Goal: Transaction & Acquisition: Purchase product/service

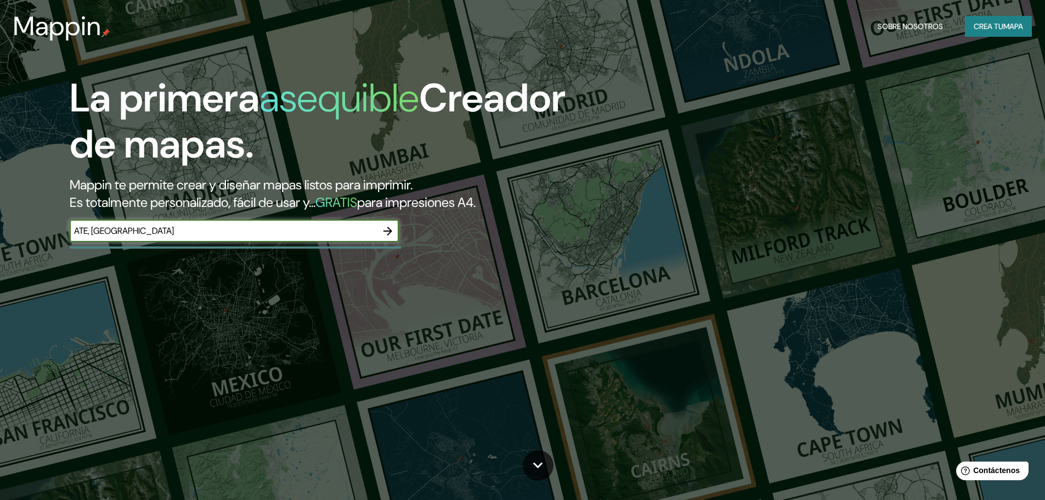
type input "ATE, [GEOGRAPHIC_DATA]"
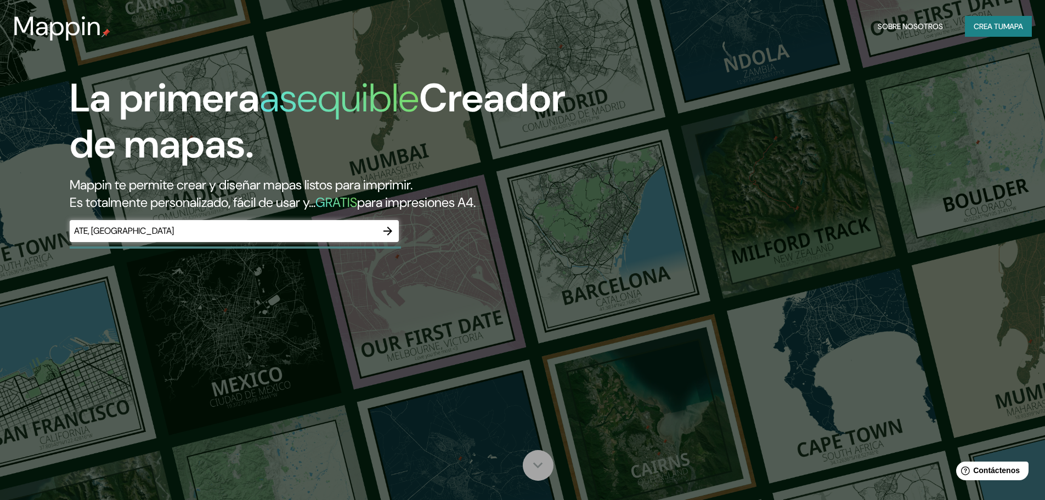
click at [541, 464] on icon at bounding box center [538, 465] width 10 height 6
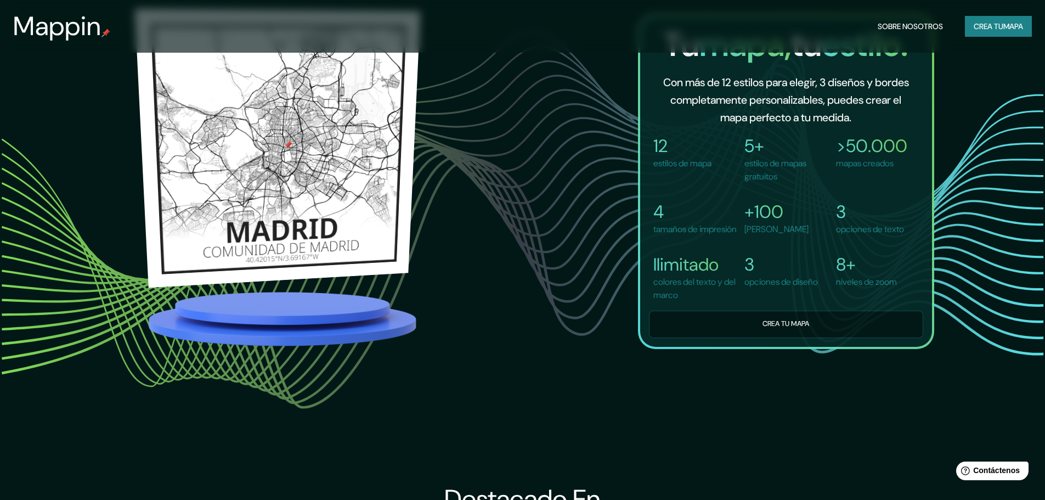
scroll to position [993, 0]
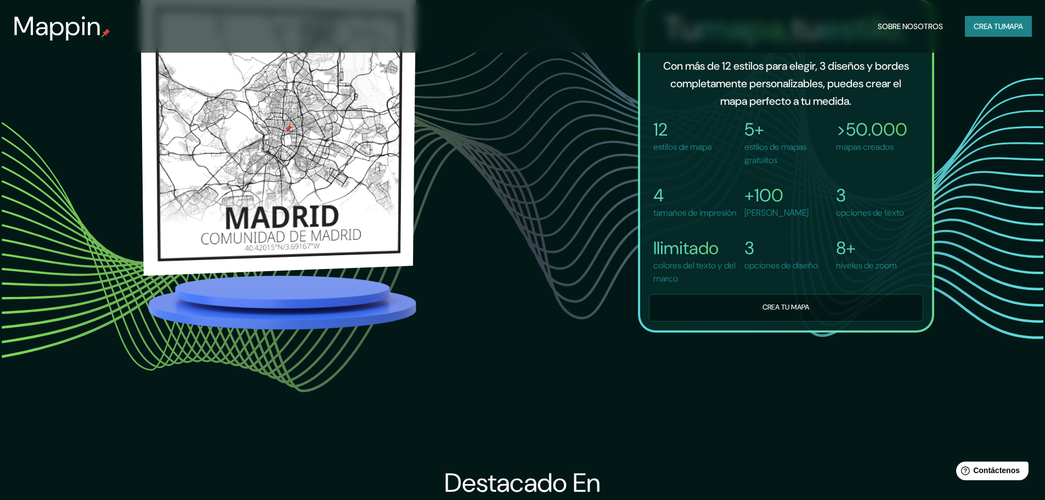
click at [318, 164] on img at bounding box center [278, 113] width 276 height 284
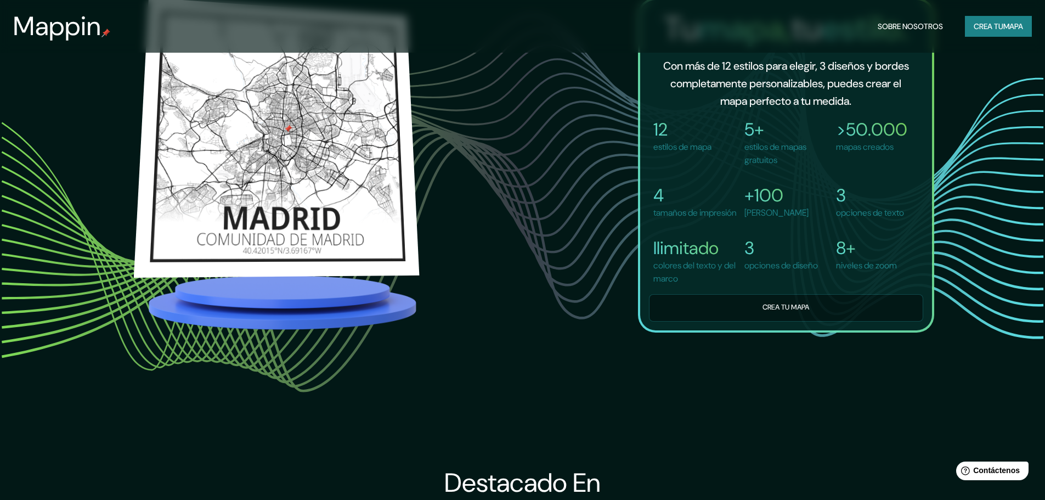
click at [332, 66] on img at bounding box center [276, 115] width 283 height 275
click at [332, 66] on img at bounding box center [277, 137] width 286 height 280
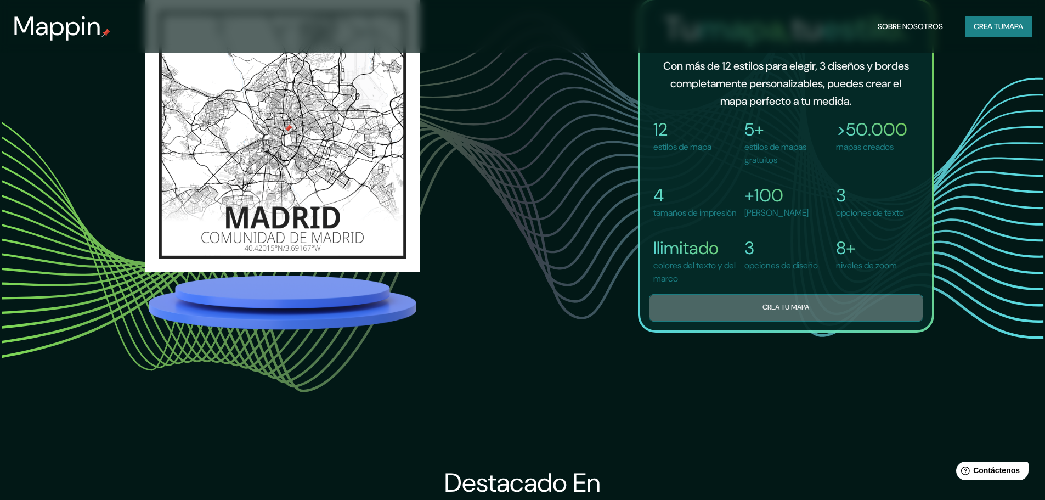
click at [816, 318] on button "Crea tu mapa" at bounding box center [786, 307] width 274 height 27
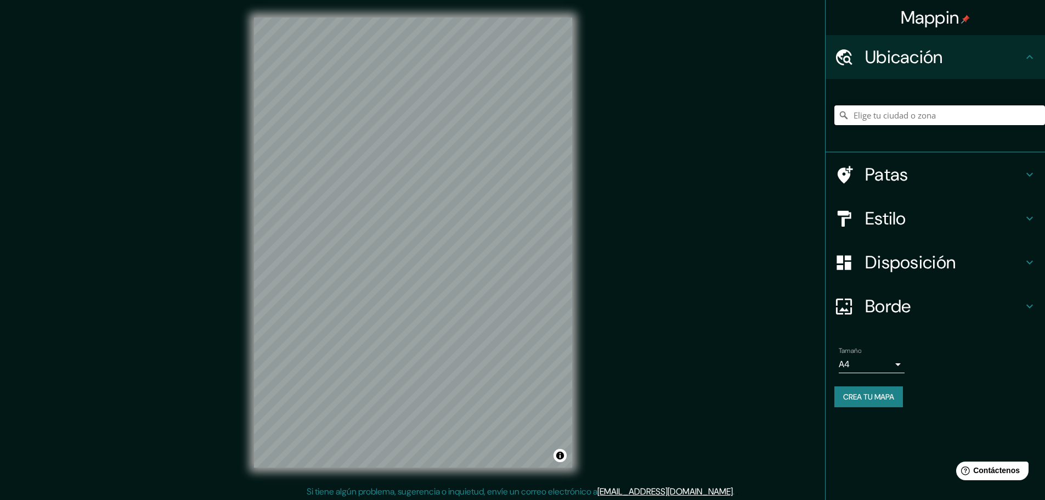
click at [908, 116] on input "Elige tu ciudad o zona" at bounding box center [939, 115] width 211 height 20
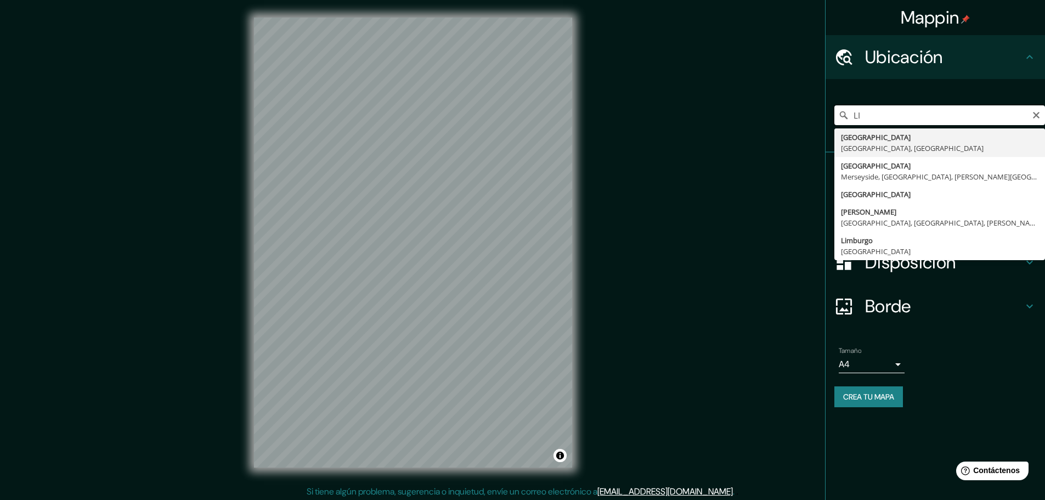
type input "L"
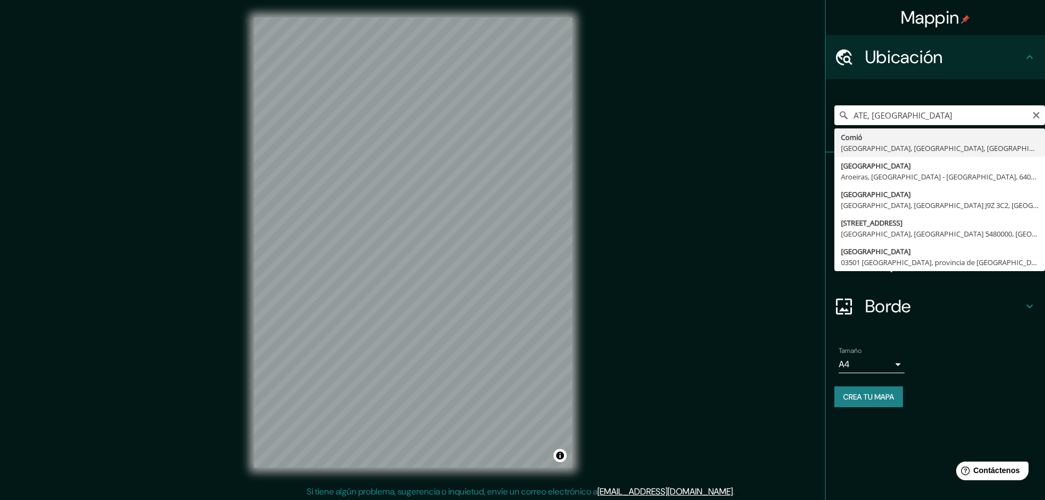
type input "Ate, [GEOGRAPHIC_DATA], [GEOGRAPHIC_DATA], [GEOGRAPHIC_DATA]"
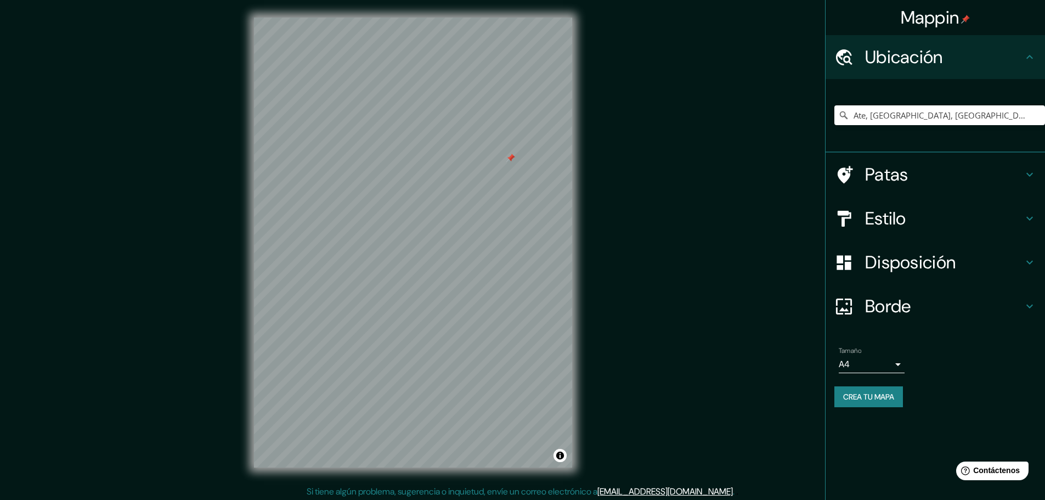
click at [510, 160] on div at bounding box center [510, 158] width 9 height 9
click at [897, 223] on font "Estilo" at bounding box center [885, 218] width 41 height 23
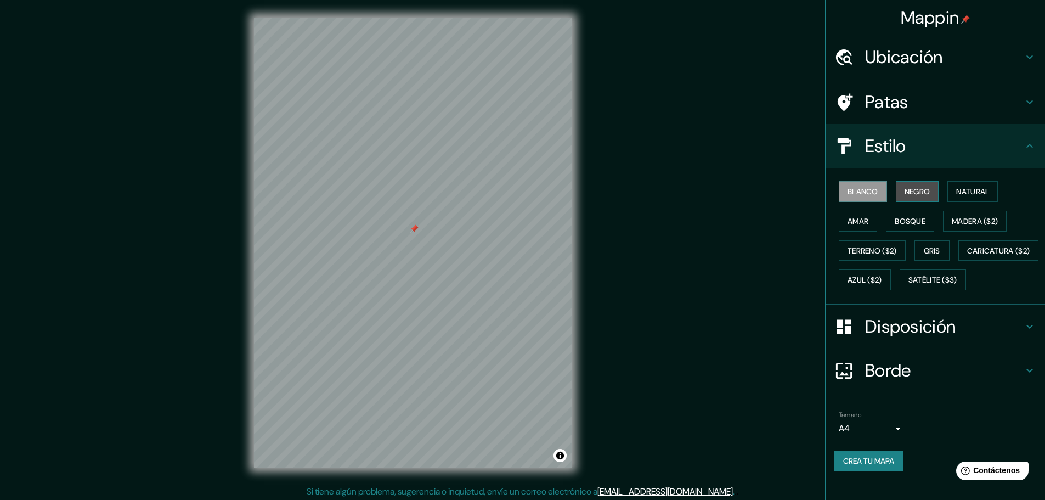
click at [905, 188] on font "Negro" at bounding box center [917, 191] width 26 height 10
click at [956, 190] on font "Natural" at bounding box center [972, 191] width 33 height 10
click at [847, 219] on font "Amar" at bounding box center [857, 221] width 21 height 10
click at [900, 219] on font "Bosque" at bounding box center [910, 221] width 31 height 10
click at [961, 224] on font "Madera ($2)" at bounding box center [975, 221] width 46 height 10
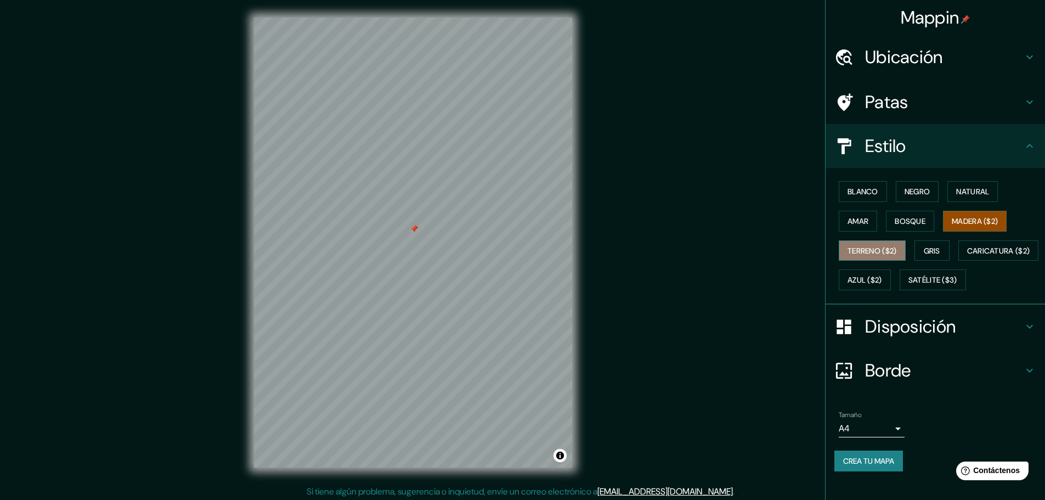
click at [865, 245] on font "Terreno ($2)" at bounding box center [871, 251] width 49 height 14
click at [924, 249] on font "Gris" at bounding box center [932, 251] width 16 height 10
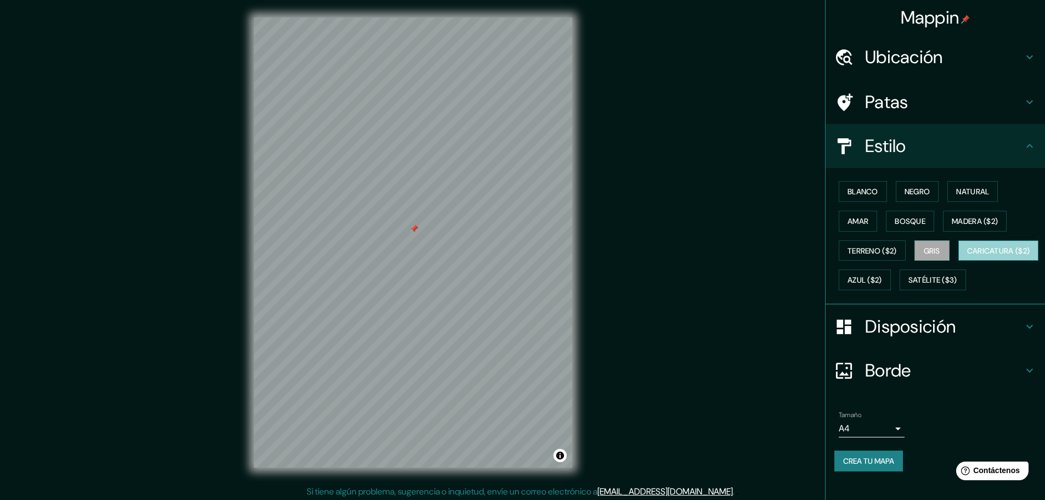
click at [967, 256] on font "Caricatura ($2)" at bounding box center [998, 251] width 63 height 10
click at [882, 279] on font "Azul ($2)" at bounding box center [864, 280] width 35 height 10
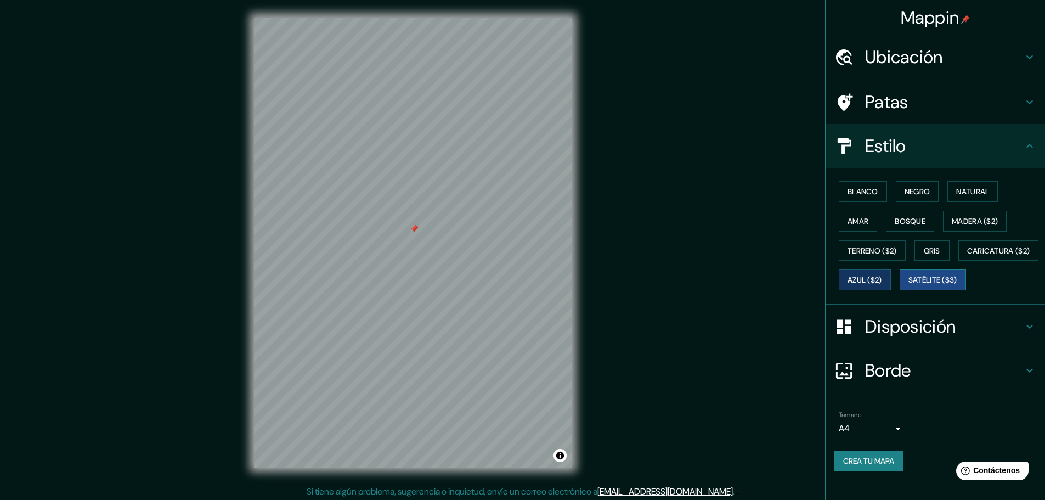
click at [908, 285] on font "Satélite ($3)" at bounding box center [932, 280] width 49 height 10
click at [853, 188] on font "Blanco" at bounding box center [862, 191] width 31 height 10
click at [882, 188] on div "Blanco Negro Natural [PERSON_NAME] ($2) Terreno ($2) Gris Caricatura ($2) Azul …" at bounding box center [939, 236] width 211 height 118
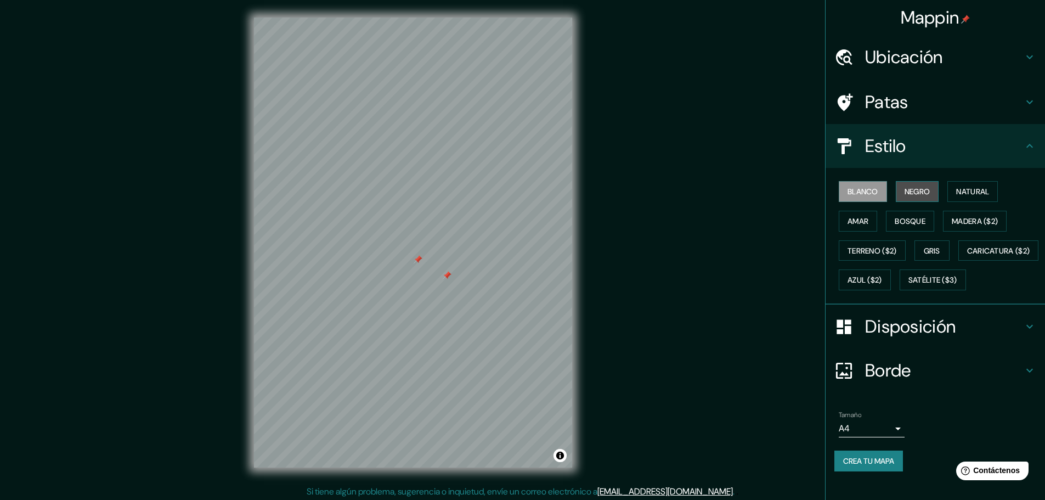
click at [929, 190] on button "Negro" at bounding box center [917, 191] width 43 height 21
click at [964, 197] on font "Natural" at bounding box center [972, 191] width 33 height 14
click at [856, 195] on font "Blanco" at bounding box center [862, 191] width 31 height 10
click at [449, 278] on div at bounding box center [447, 275] width 9 height 9
